Goal: Information Seeking & Learning: Learn about a topic

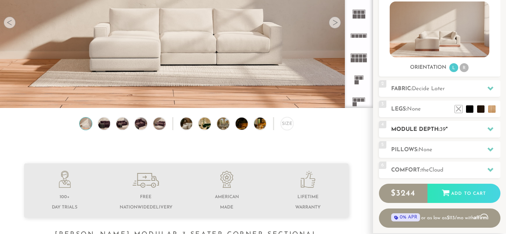
scroll to position [8055, 506]
click at [490, 131] on icon at bounding box center [490, 129] width 6 height 4
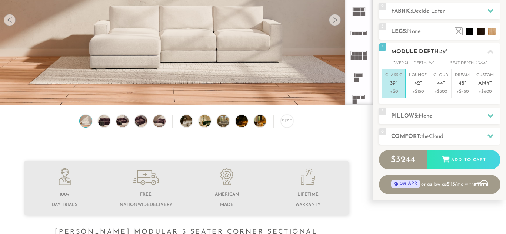
scroll to position [113, 0]
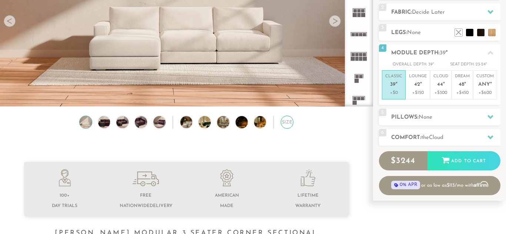
click at [291, 120] on div "Size" at bounding box center [287, 122] width 13 height 13
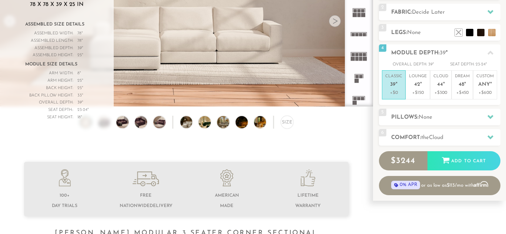
click at [202, 84] on img at bounding box center [186, 11] width 373 height 210
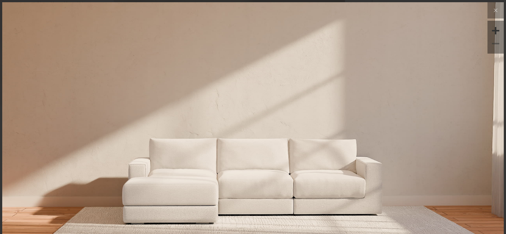
click at [385, 186] on img at bounding box center [253, 143] width 502 height 282
click at [293, 144] on div at bounding box center [253, 143] width 502 height 282
click at [496, 10] on icon at bounding box center [495, 10] width 9 height 9
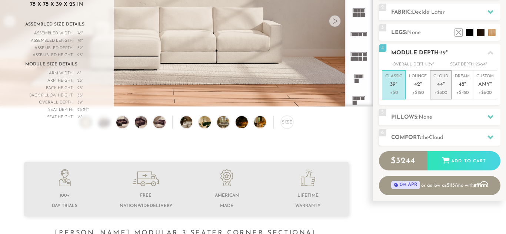
click at [442, 84] on span "44" at bounding box center [440, 85] width 6 height 6
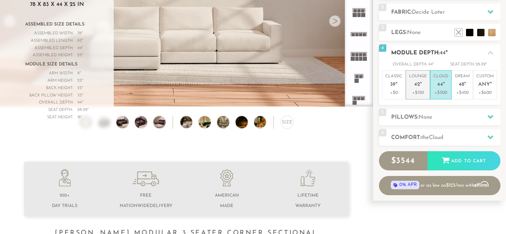
click at [420, 86] on em """ at bounding box center [421, 85] width 2 height 6
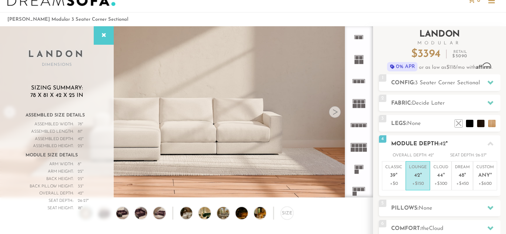
scroll to position [0, 0]
